Goal: Task Accomplishment & Management: Manage account settings

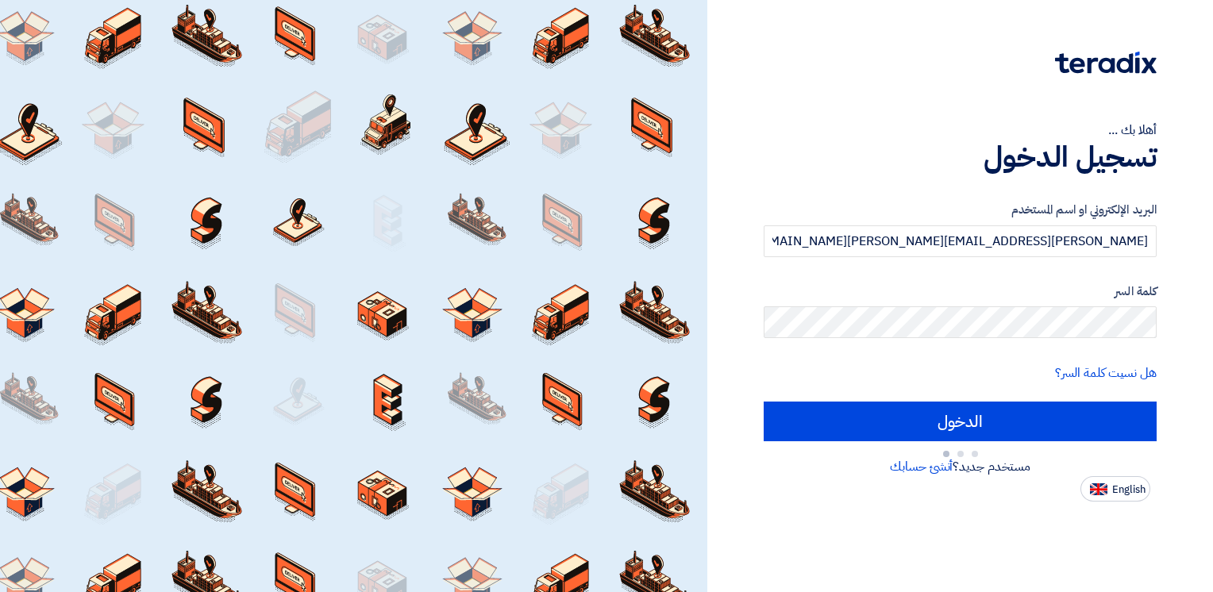
type input "Sign in"
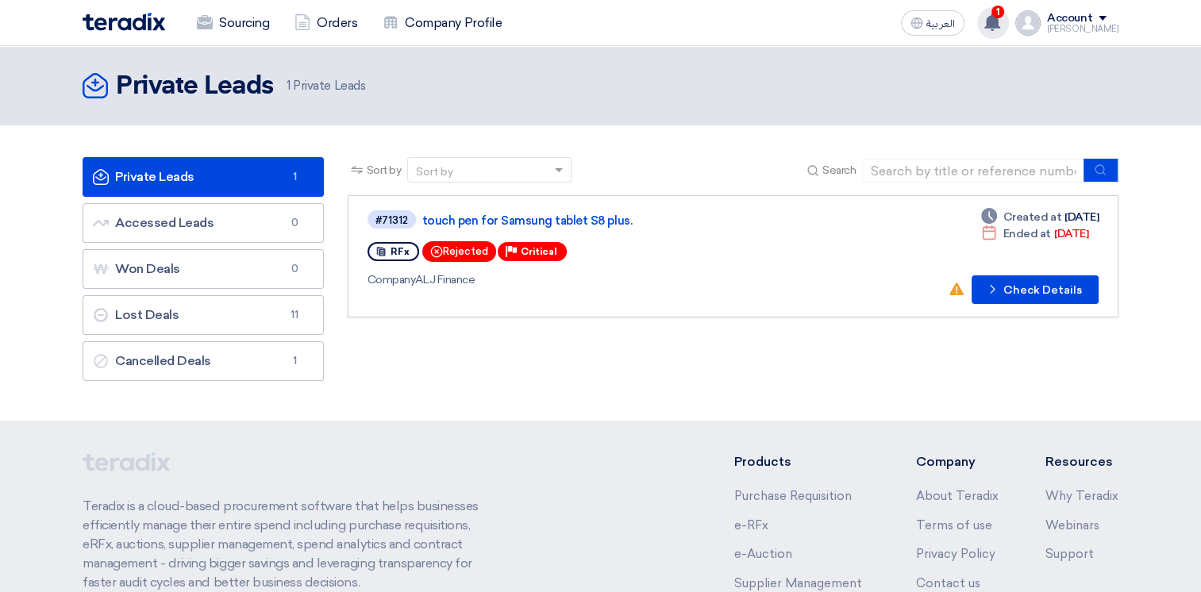
click at [997, 18] on icon at bounding box center [992, 21] width 17 height 17
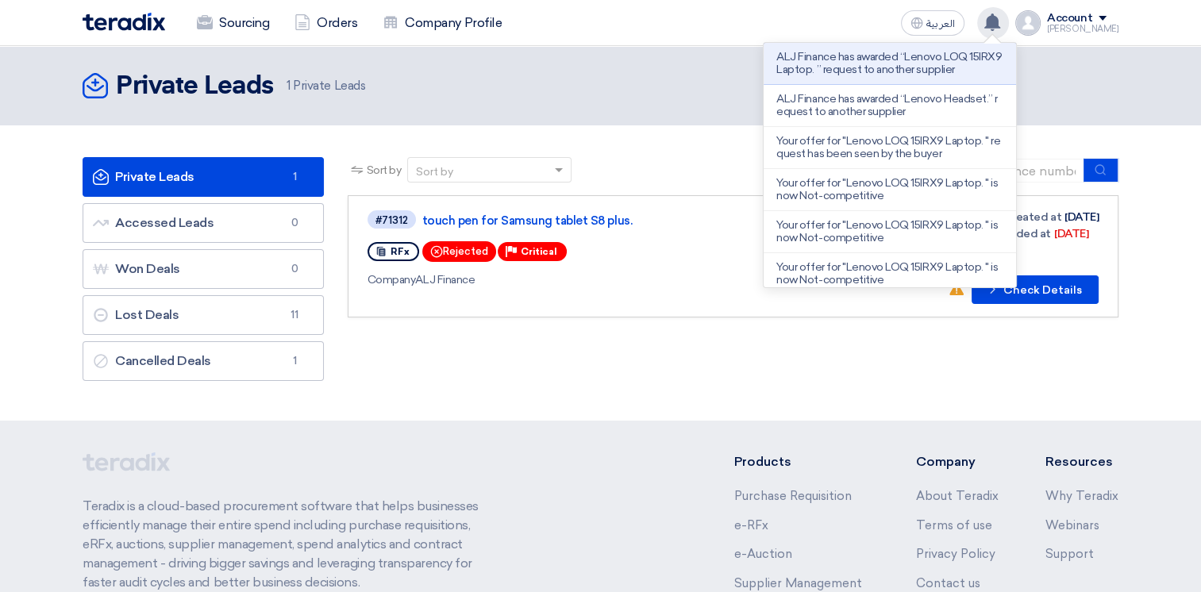
click at [1000, 23] on use at bounding box center [993, 21] width 16 height 17
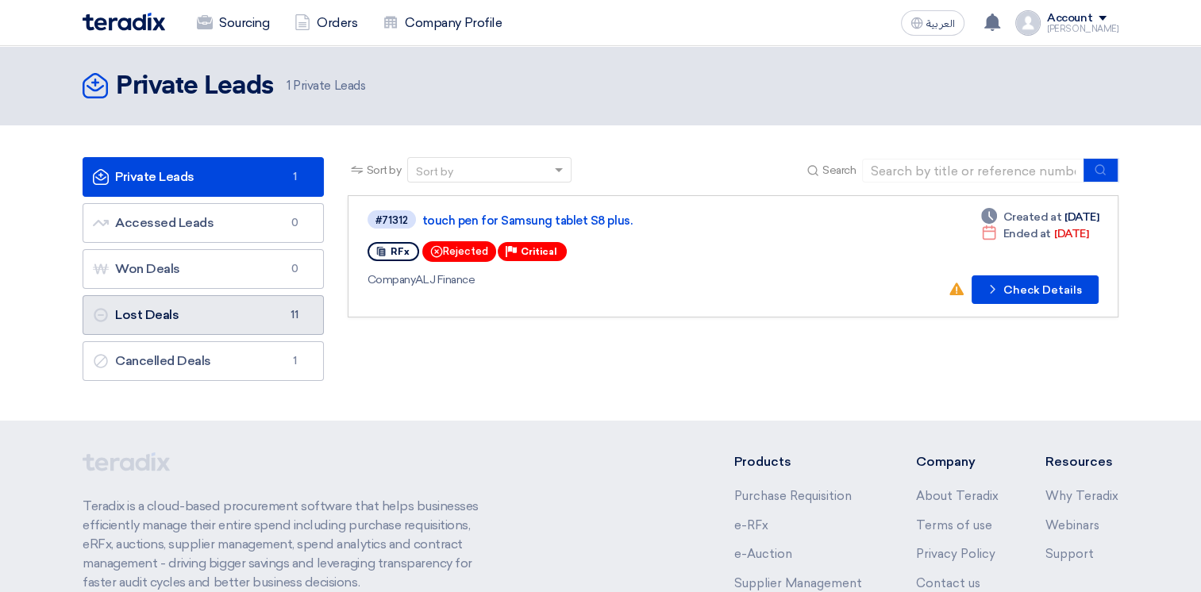
click at [208, 312] on link "Lost Deals Lost Deals 11" at bounding box center [203, 315] width 241 height 40
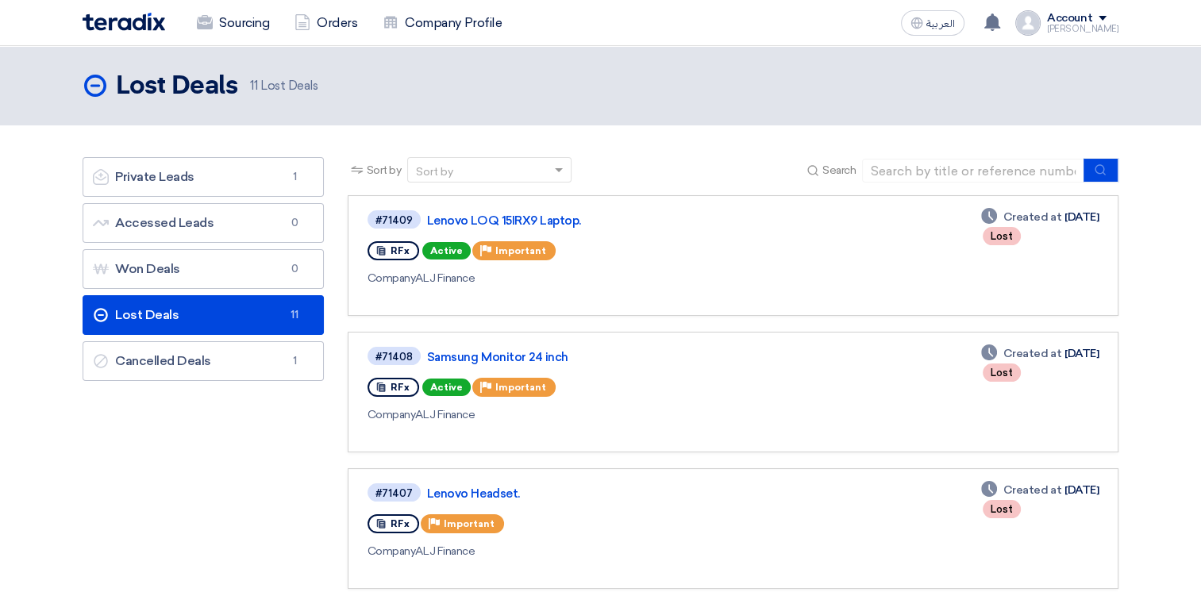
click at [511, 208] on link "#71409 Lenovo LOQ 15IRX9 Laptop. RFx Active Priority Important Company ALJ Fina…" at bounding box center [733, 255] width 771 height 121
click at [514, 222] on link "Lenovo LOQ 15IRX9 Laptop." at bounding box center [625, 221] width 397 height 14
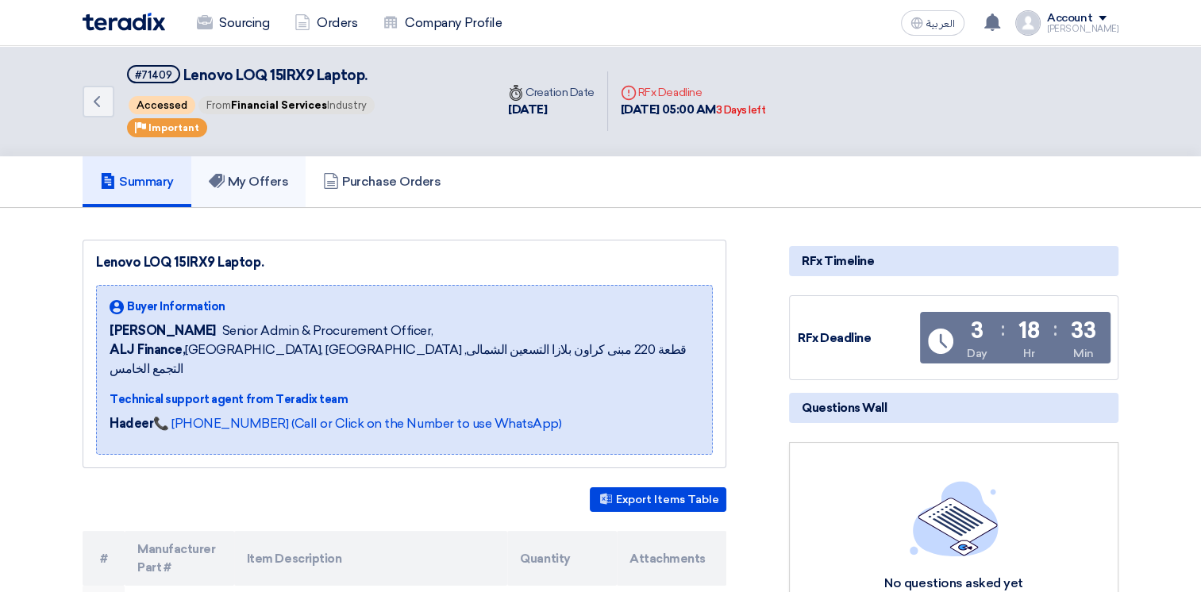
click at [237, 174] on h5 "My Offers" at bounding box center [249, 182] width 80 height 16
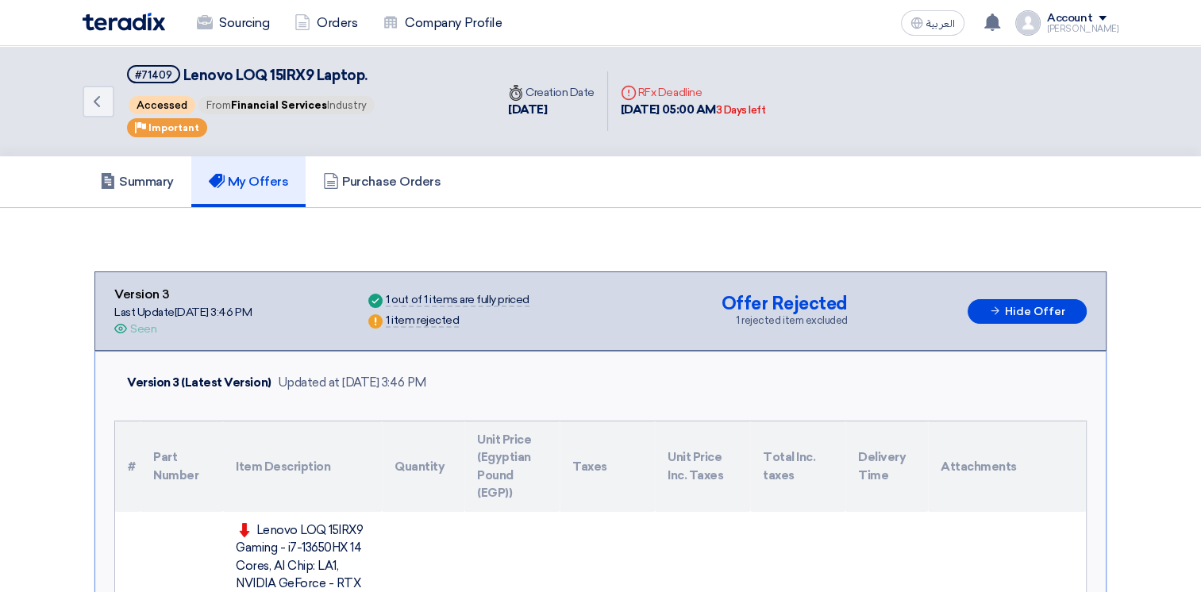
click at [150, 20] on img at bounding box center [124, 22] width 83 height 18
